Goal: Task Accomplishment & Management: Manage account settings

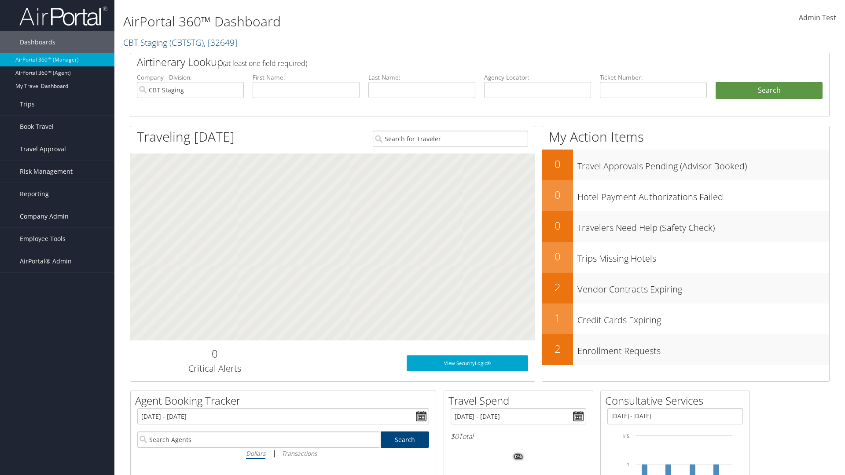
click at [57, 216] on span "Company Admin" at bounding box center [44, 216] width 49 height 22
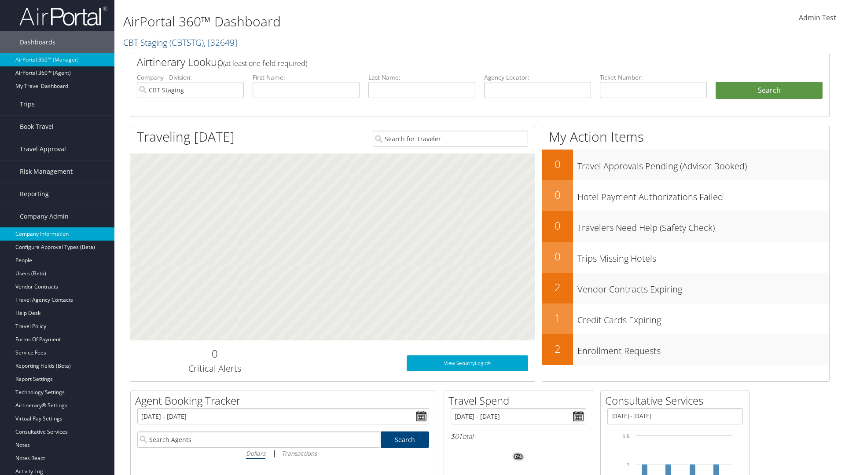
click at [57, 234] on link "Company Information" at bounding box center [57, 233] width 114 height 13
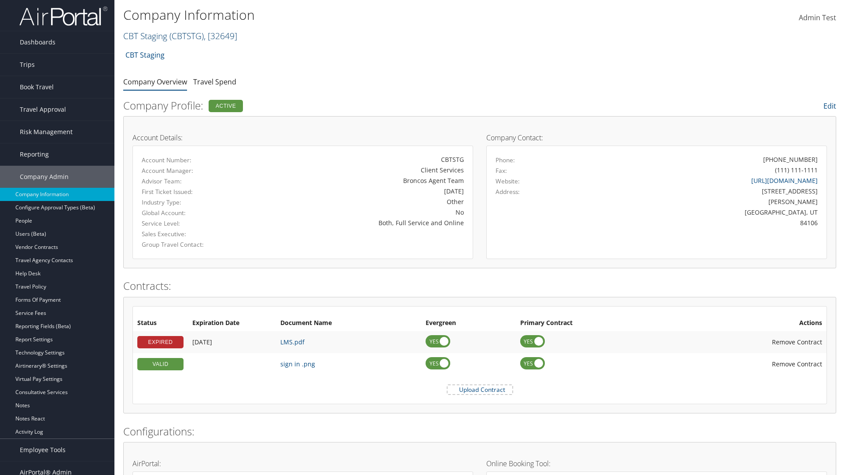
click at [145, 36] on link "CBT Staging ( CBTSTG ) , [ 32649 ]" at bounding box center [180, 36] width 114 height 12
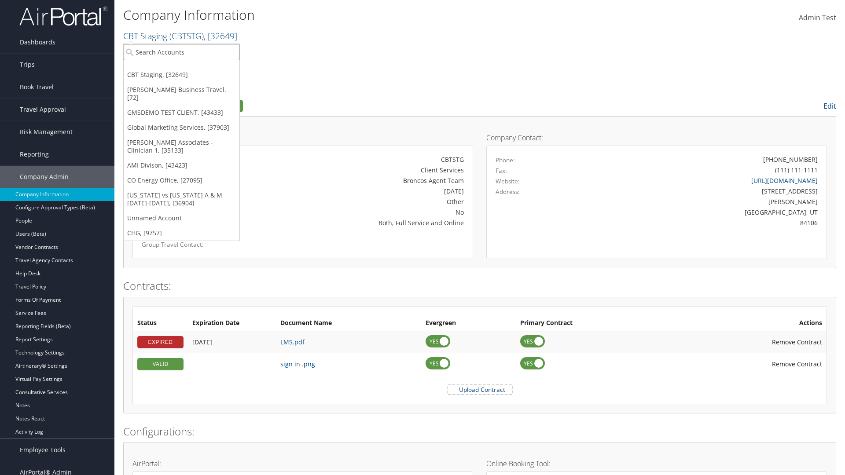
click at [181, 52] on input "search" at bounding box center [182, 52] width 116 height 16
type input "Co Energy Office"
click at [181, 68] on div "CO Energy Office (CO1003), [27095]" at bounding box center [181, 68] width 125 height 8
